Goal: Task Accomplishment & Management: Manage account settings

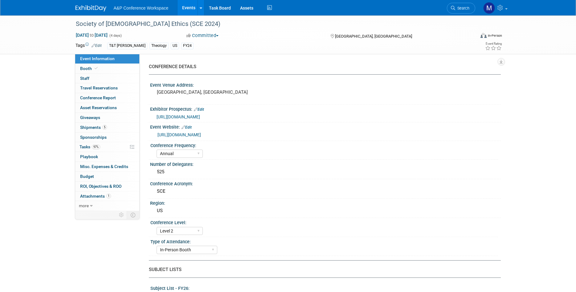
select select "Annual"
select select "Level 2"
select select "In-Person Booth"
select select "Anne Weston"
click at [253, 9] on link "Assets" at bounding box center [246, 7] width 22 height 15
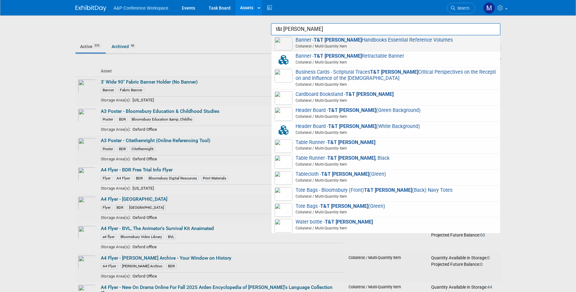
click at [387, 44] on span "Collateral / Multi-Quantity Item" at bounding box center [386, 46] width 220 height 6
type input "Banner - T&T Clark Handbooks Essential Reference Volumes"
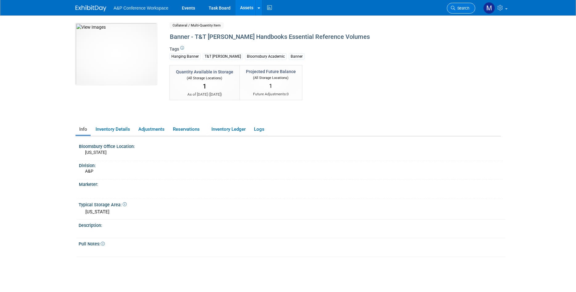
click at [462, 10] on span "Search" at bounding box center [462, 8] width 14 height 5
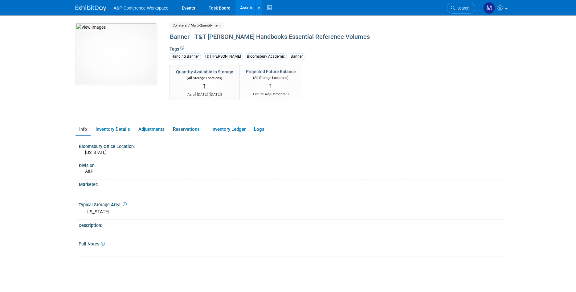
click at [242, 10] on link "Assets" at bounding box center [246, 7] width 22 height 15
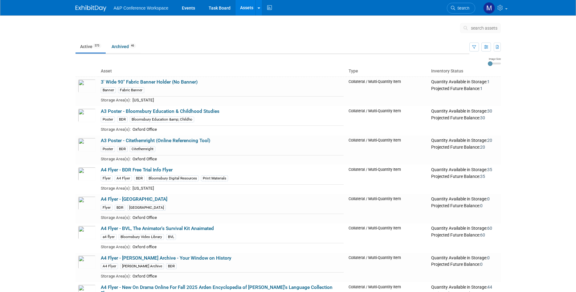
click at [481, 29] on span "search assets" at bounding box center [484, 28] width 26 height 5
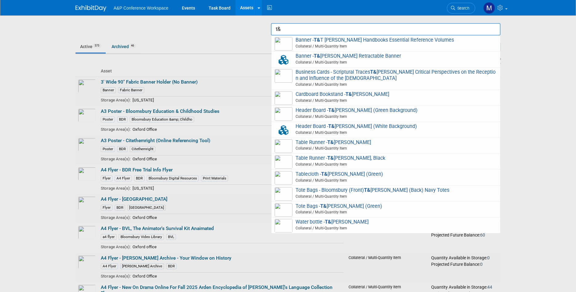
type input "t"
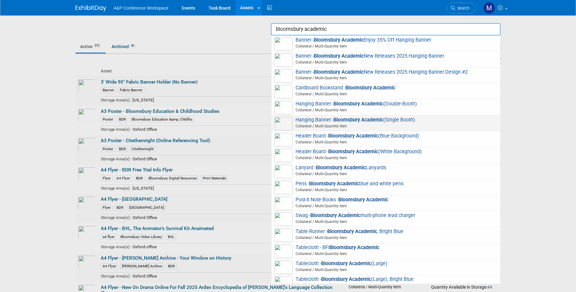
click at [388, 120] on span "Hanging Banner - Bloomsbury Academic (Single Booth) Collateral / Multi-Quantity…" at bounding box center [386, 123] width 222 height 13
type input "Hanging Banner - Bloomsbury Academic (Single Booth)"
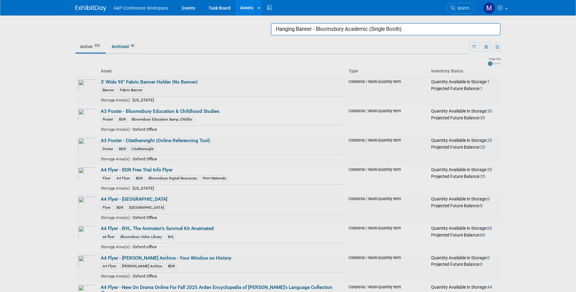
click at [389, 29] on input "Hanging Banner - Bloomsbury Academic (Single Booth)" at bounding box center [386, 29] width 230 height 12
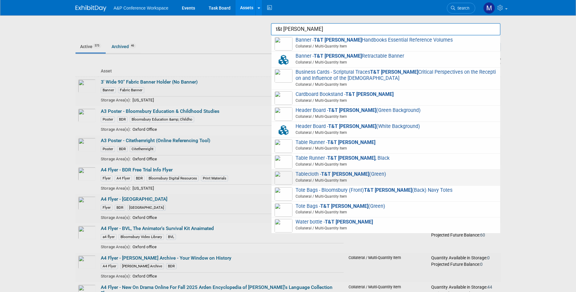
click at [390, 181] on span "Collateral / Multi-Quantity Item" at bounding box center [386, 180] width 220 height 6
type input "Tablecloth - T&T [PERSON_NAME] (Green)"
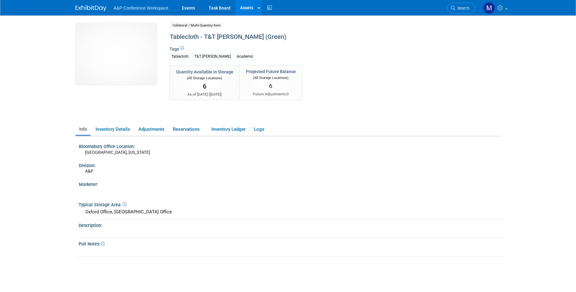
click at [245, 8] on link "Assets" at bounding box center [246, 7] width 22 height 15
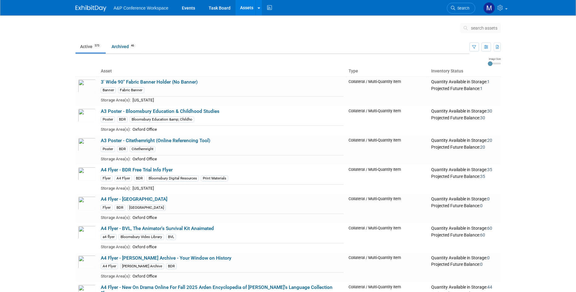
click at [474, 26] on span "search assets" at bounding box center [484, 28] width 26 height 5
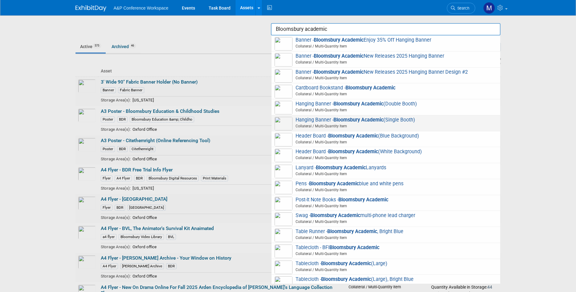
click at [399, 117] on span "Hanging Banner - Bloomsbury Academic (Single Booth) Collateral / Multi-Quantity…" at bounding box center [386, 123] width 222 height 13
type input "Hanging Banner - Bloomsbury Academic (Single Booth)"
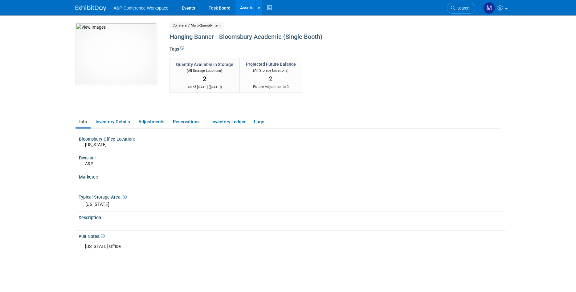
click at [245, 8] on link "Assets" at bounding box center [246, 7] width 22 height 15
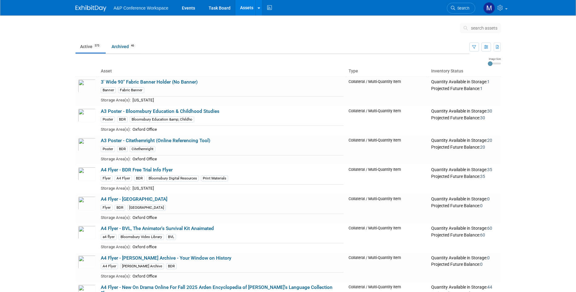
click at [244, 10] on link "Assets" at bounding box center [246, 7] width 22 height 15
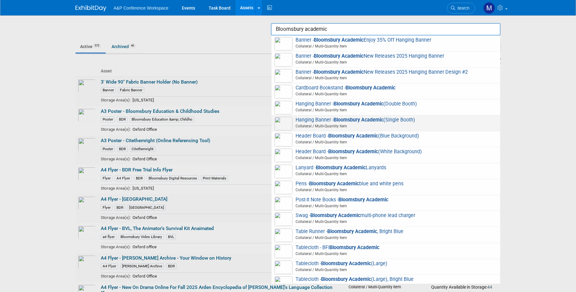
click at [367, 121] on strong "Bloomsbury Academic" at bounding box center [358, 120] width 50 height 6
type input "Hanging Banner - Bloomsbury Academic (Single Booth)"
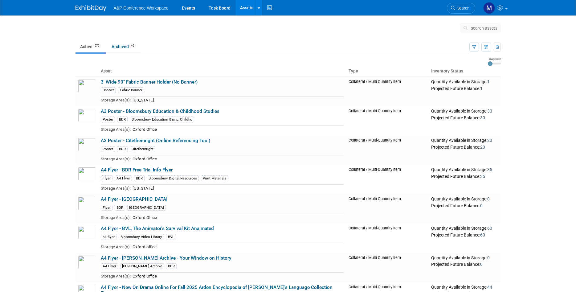
click at [482, 29] on span "search assets" at bounding box center [484, 28] width 26 height 5
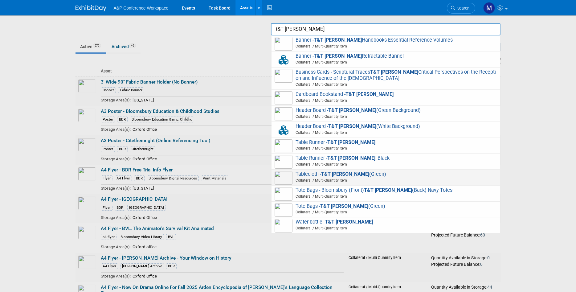
click at [356, 175] on span "Tablecloth - T&T Clark (Green) Collateral / Multi-Quantity Item" at bounding box center [386, 177] width 222 height 13
type input "Tablecloth - T&T [PERSON_NAME] (Green)"
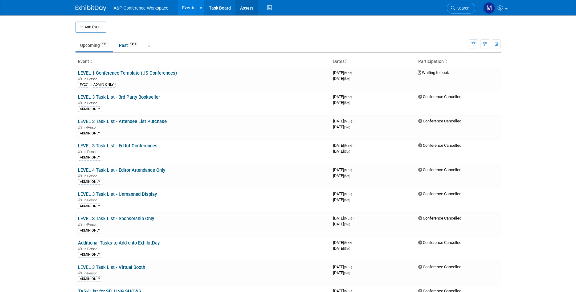
click at [247, 6] on link "Assets" at bounding box center [246, 7] width 22 height 15
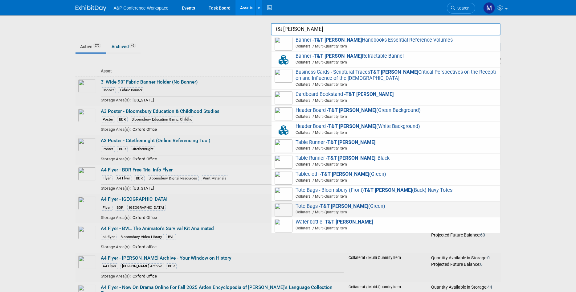
click at [375, 207] on span "Tote Bags - T&T [PERSON_NAME] (Green) Collateral / Multi-Quantity Item" at bounding box center [386, 209] width 222 height 13
type input "Tote Bags - T&T [PERSON_NAME] (Green)"
